Goal: Task Accomplishment & Management: Complete application form

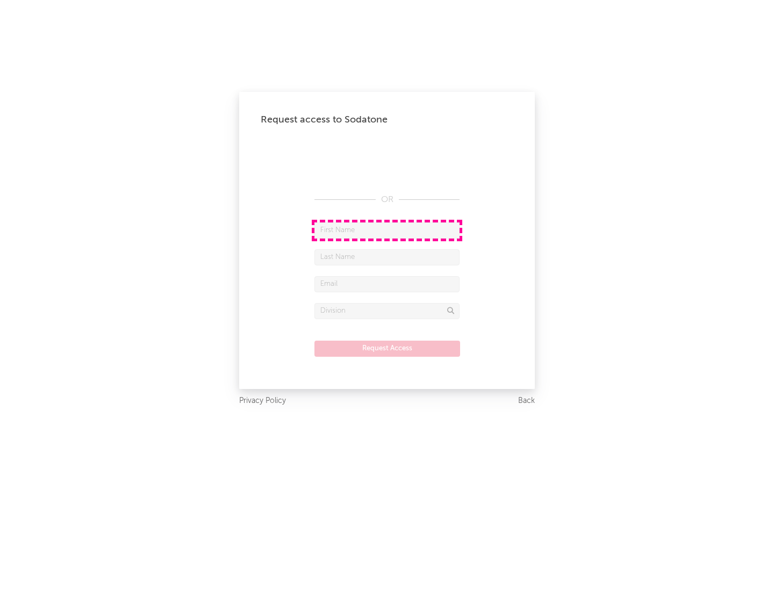
click at [387, 230] on input "text" at bounding box center [386, 231] width 145 height 16
type input "[PERSON_NAME]"
click at [387, 257] on input "text" at bounding box center [386, 257] width 145 height 16
type input "[PERSON_NAME]"
click at [387, 284] on input "text" at bounding box center [386, 284] width 145 height 16
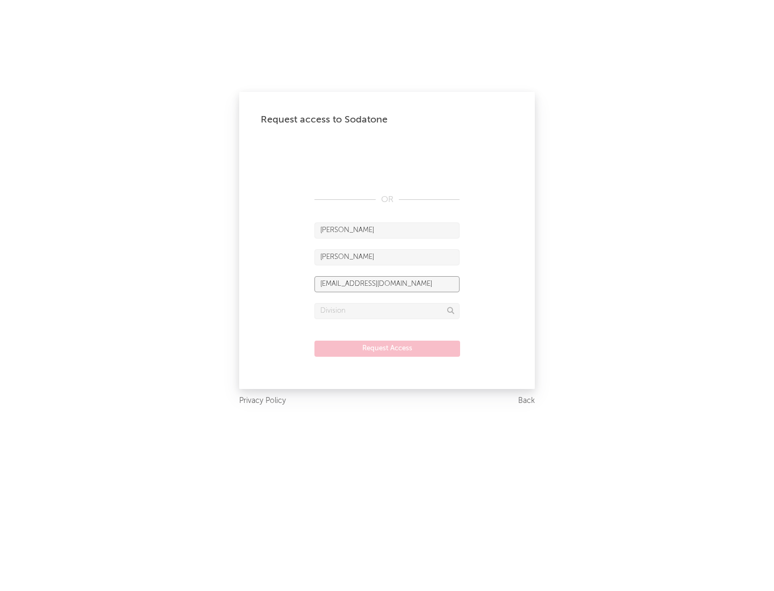
type input "[EMAIL_ADDRESS][DOMAIN_NAME]"
click at [387, 311] on input "text" at bounding box center [386, 311] width 145 height 16
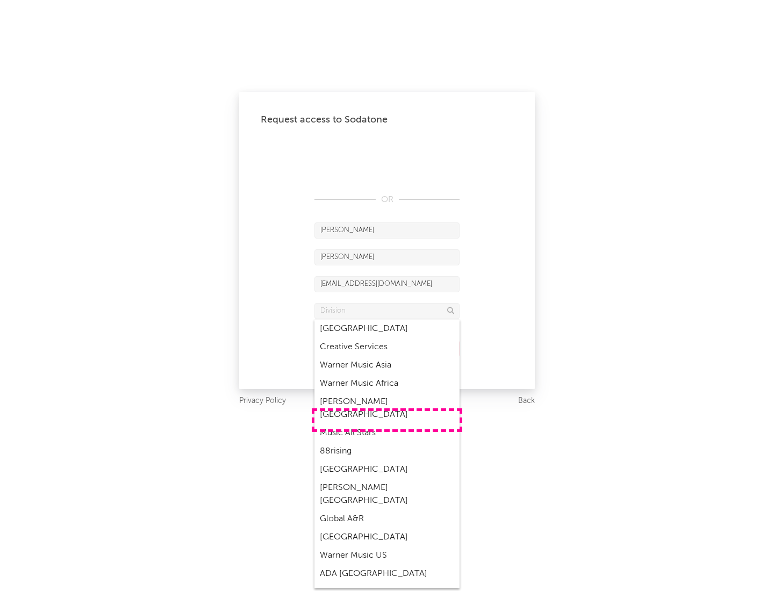
click at [387, 424] on div "Music All Stars" at bounding box center [386, 433] width 145 height 18
type input "Music All Stars"
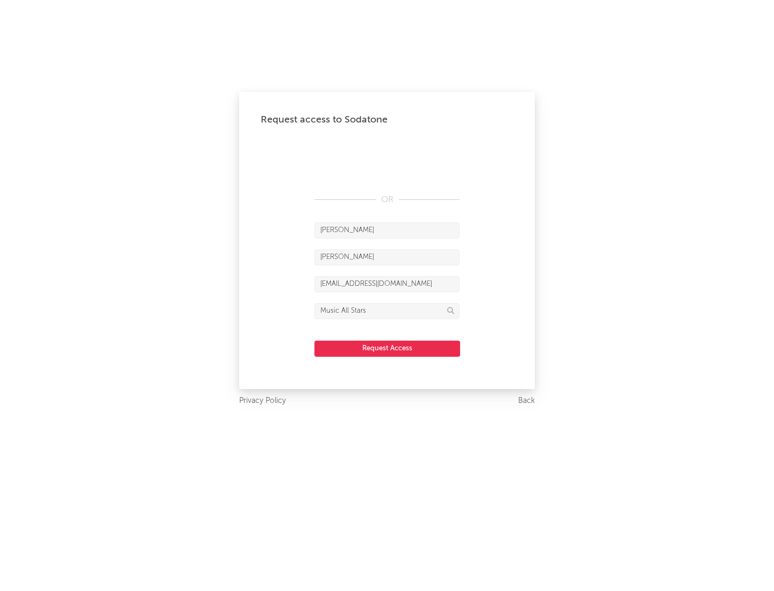
click at [387, 348] on button "Request Access" at bounding box center [387, 349] width 146 height 16
